Goal: Complete application form

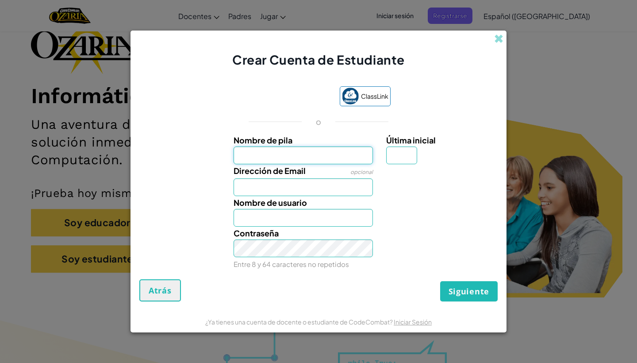
click at [296, 160] on input "Nombre de pila" at bounding box center [304, 155] width 140 height 18
type input "[PERSON_NAME]"
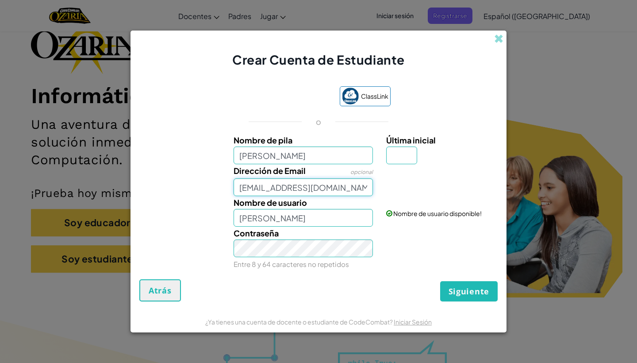
type input "[EMAIL_ADDRESS][DOMAIN_NAME]"
click at [336, 158] on input "[PERSON_NAME]" at bounding box center [304, 155] width 140 height 18
click at [310, 156] on input "[PERSON_NAME]" at bounding box center [304, 155] width 140 height 18
click at [273, 156] on input "[PERSON_NAME]" at bounding box center [304, 155] width 140 height 18
click at [243, 155] on input "[PERSON_NAME]" at bounding box center [304, 155] width 140 height 18
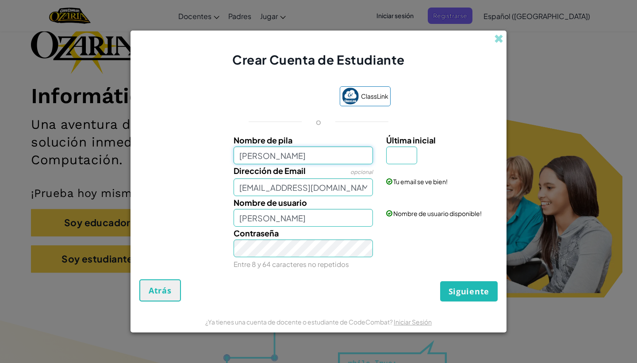
type input "[PERSON_NAME]"
click at [394, 152] on input "Última inicial" at bounding box center [401, 155] width 31 height 18
type input "r"
type input "[PERSON_NAME]"
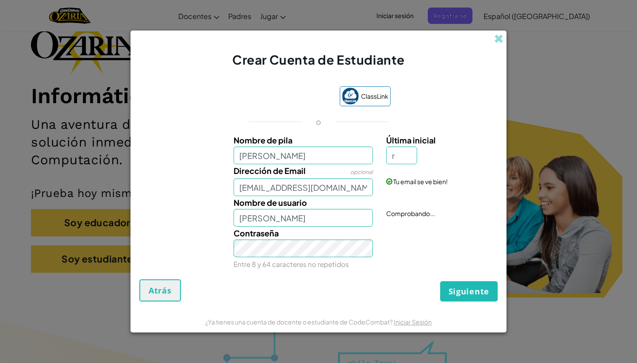
click at [413, 273] on div "ClassLink o Nombre de pila [PERSON_NAME] Última inicial r Dirección de Email op…" at bounding box center [318, 178] width 358 height 202
click at [450, 287] on span "Siguiente" at bounding box center [469, 291] width 41 height 11
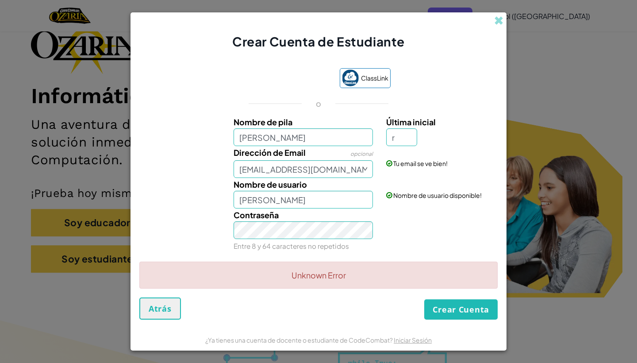
click at [458, 319] on button "Crear Cuenta" at bounding box center [460, 309] width 73 height 20
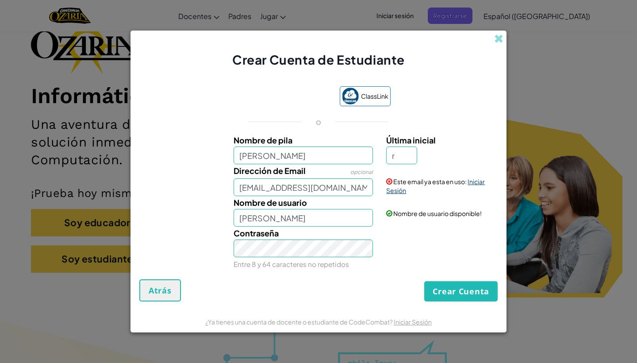
click at [473, 182] on link "Iniciar Sesión" at bounding box center [435, 185] width 99 height 17
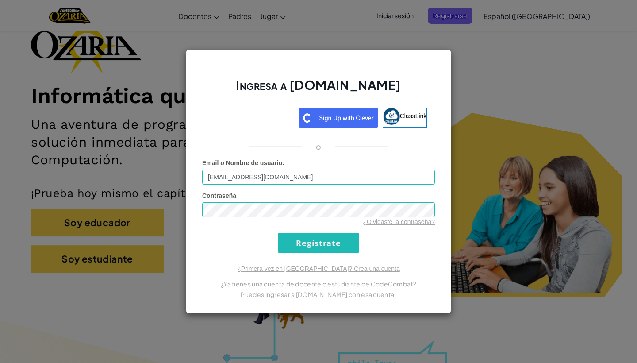
click at [325, 238] on input "Regístrate" at bounding box center [318, 243] width 81 height 20
